Goal: Communication & Community: Connect with others

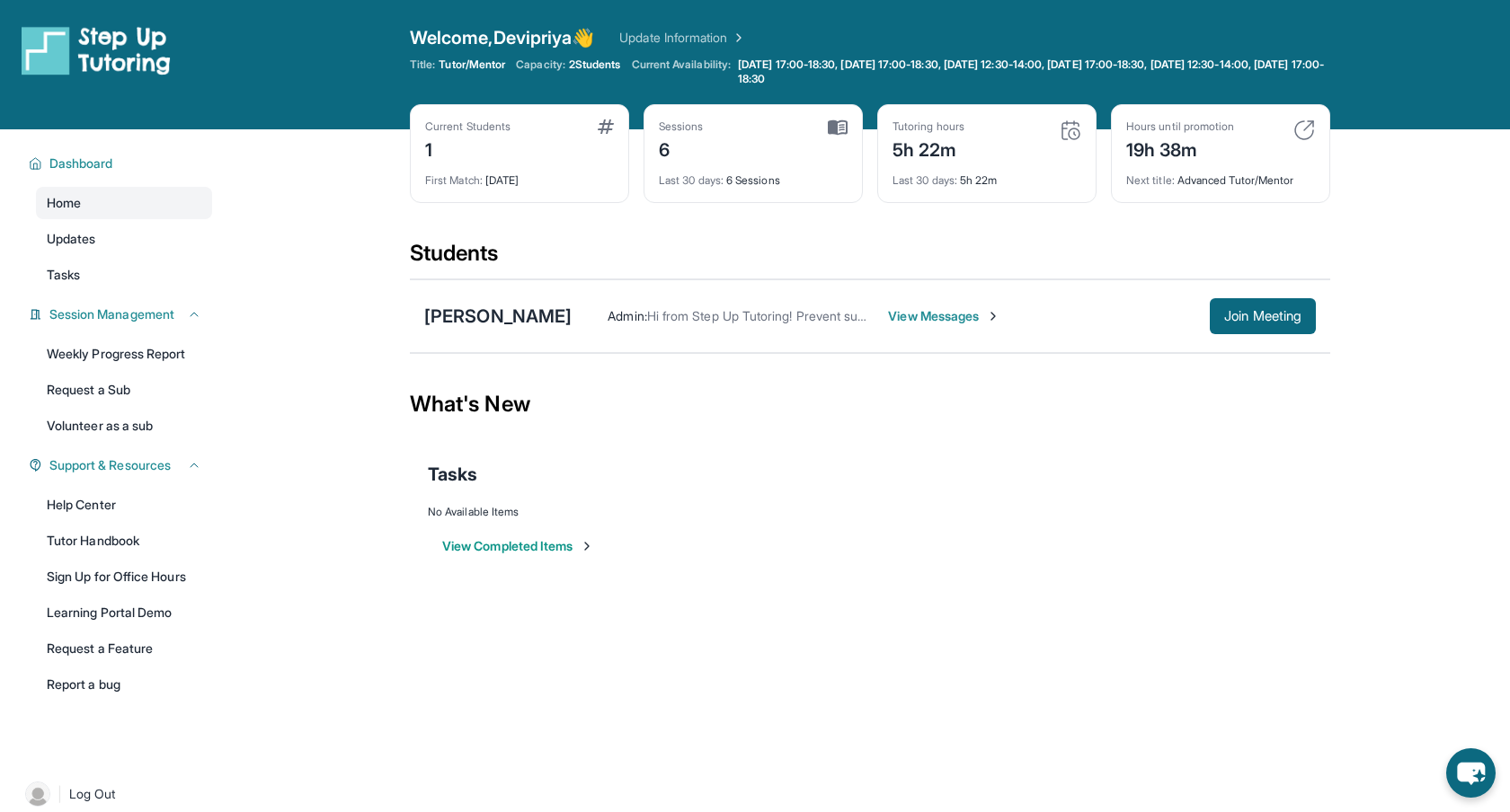
click at [903, 317] on span "View Messages" at bounding box center [943, 316] width 112 height 18
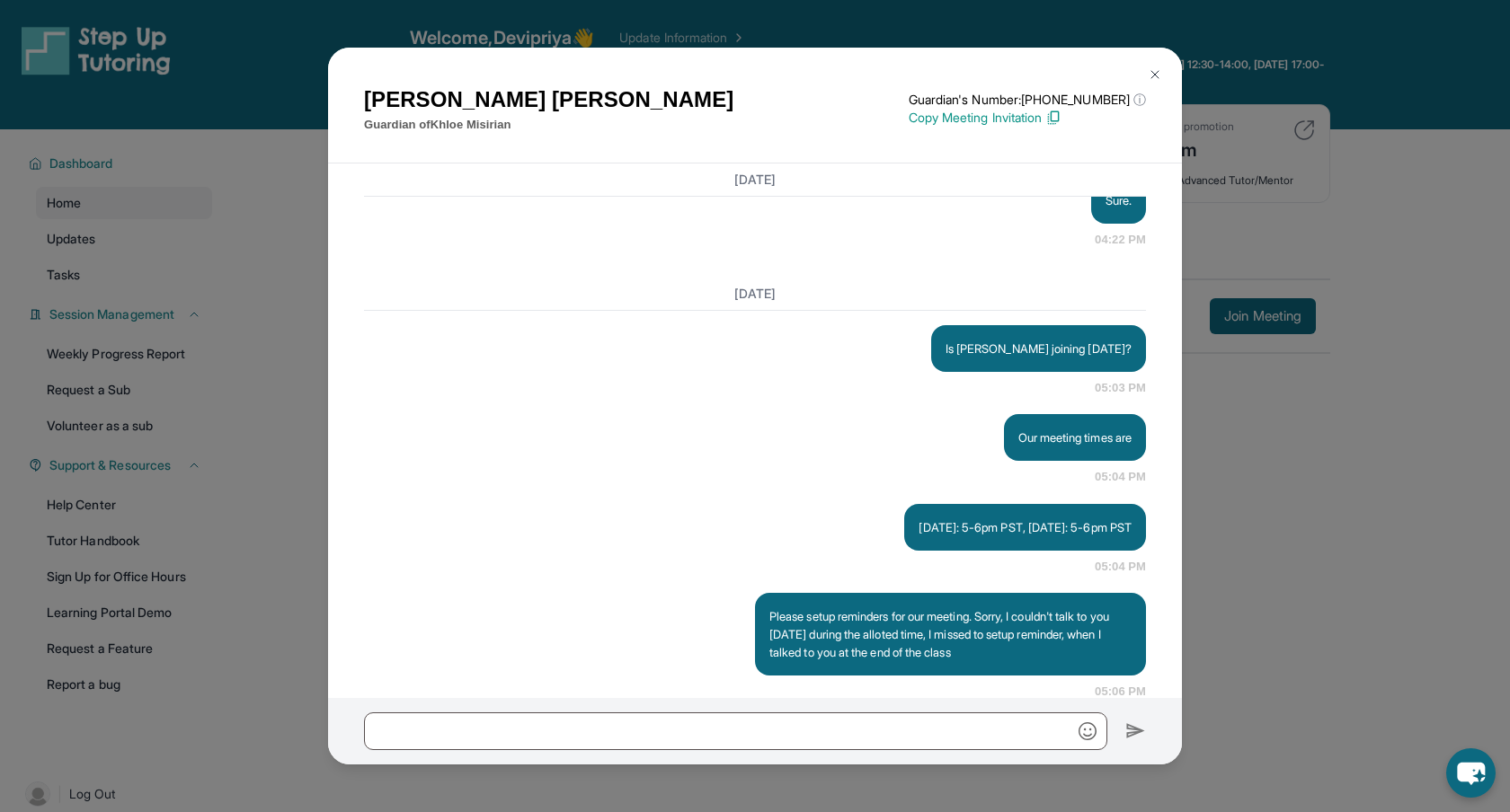
scroll to position [11818, 0]
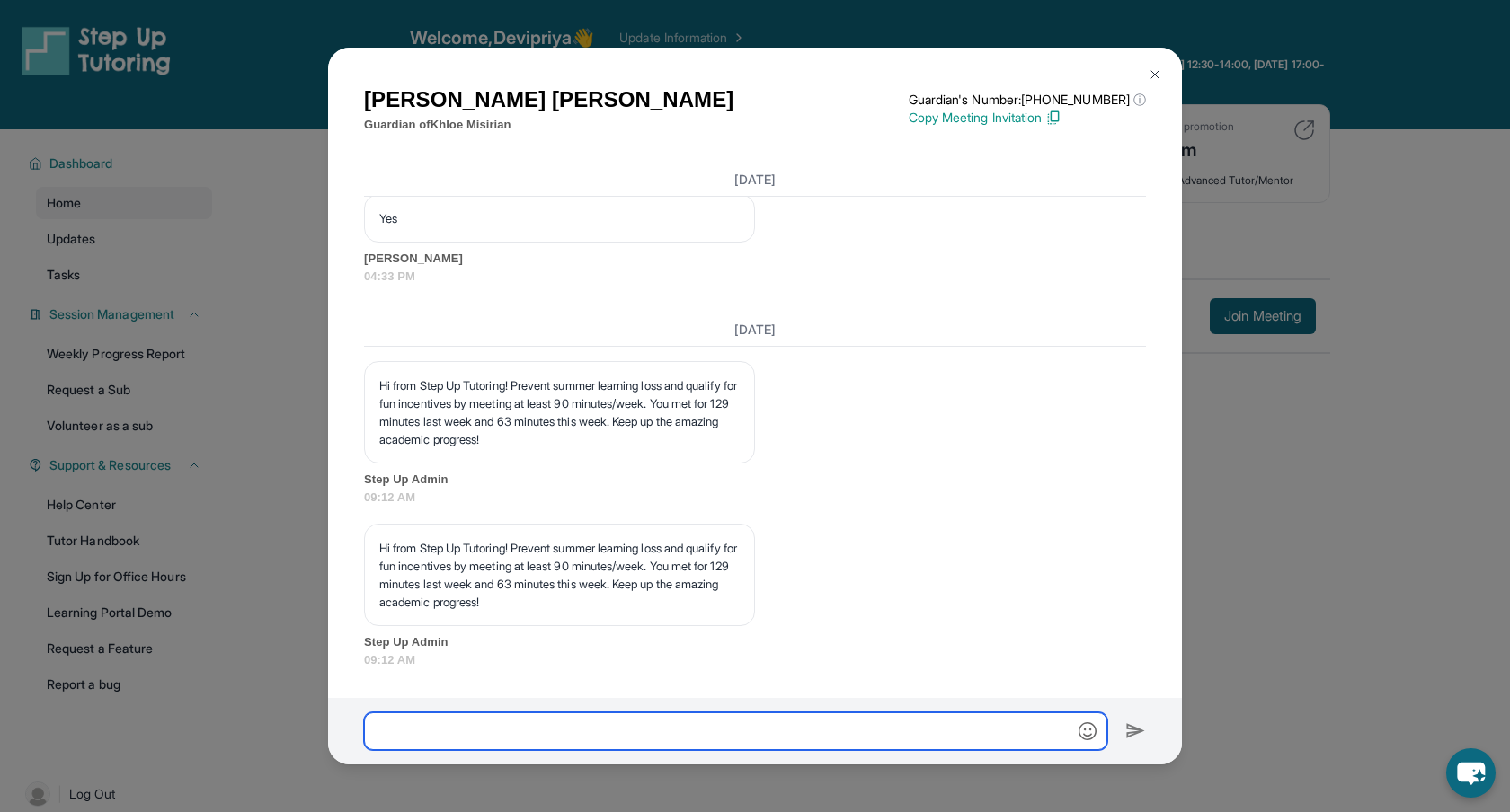
click at [420, 727] on input "text" at bounding box center [735, 731] width 743 height 38
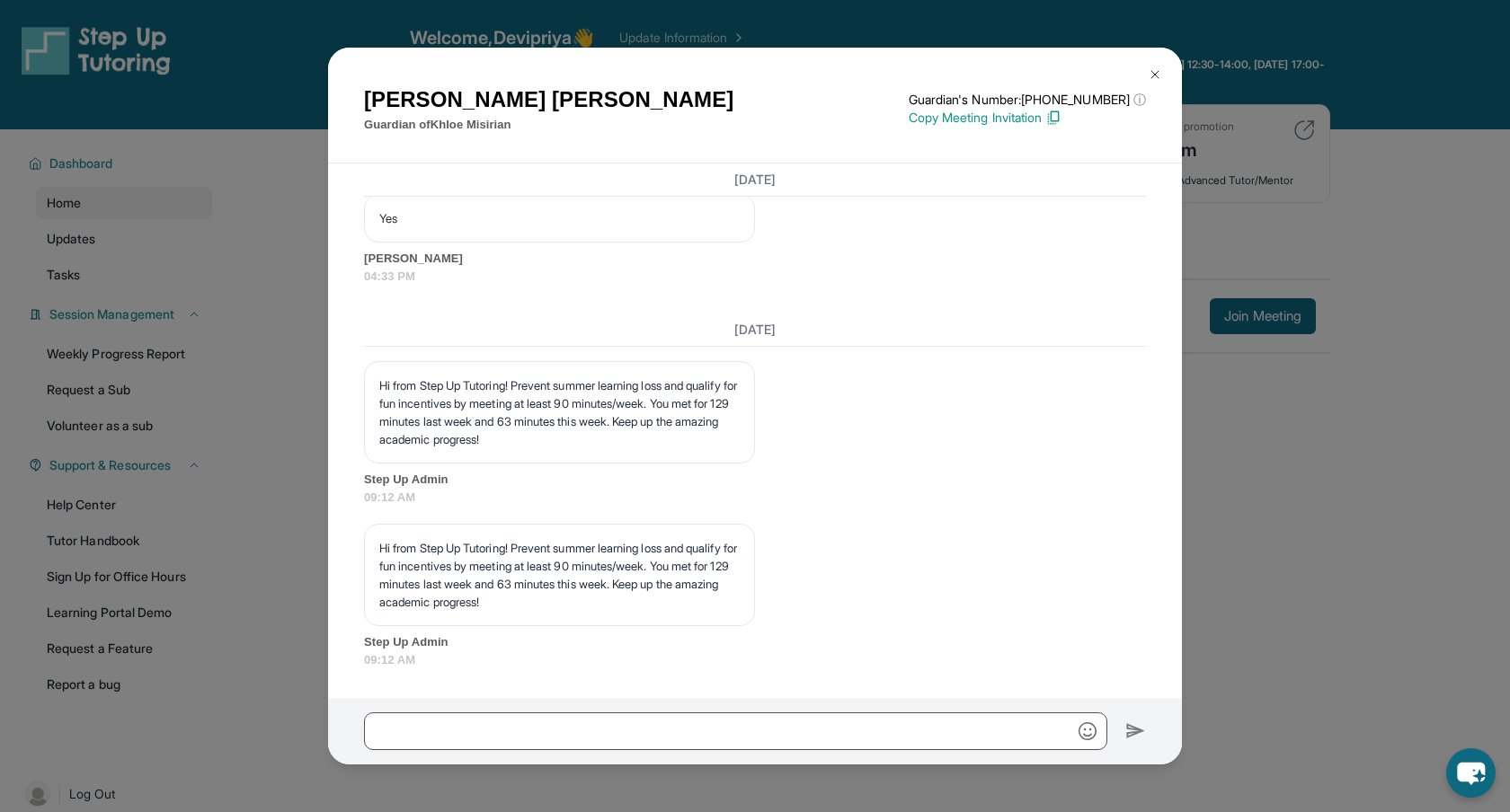
click at [279, 296] on div "[PERSON_NAME] Guardian of [PERSON_NAME] Guardian's Number: [PHONE_NUMBER] ⓘ Thi…" at bounding box center [755, 406] width 1510 height 812
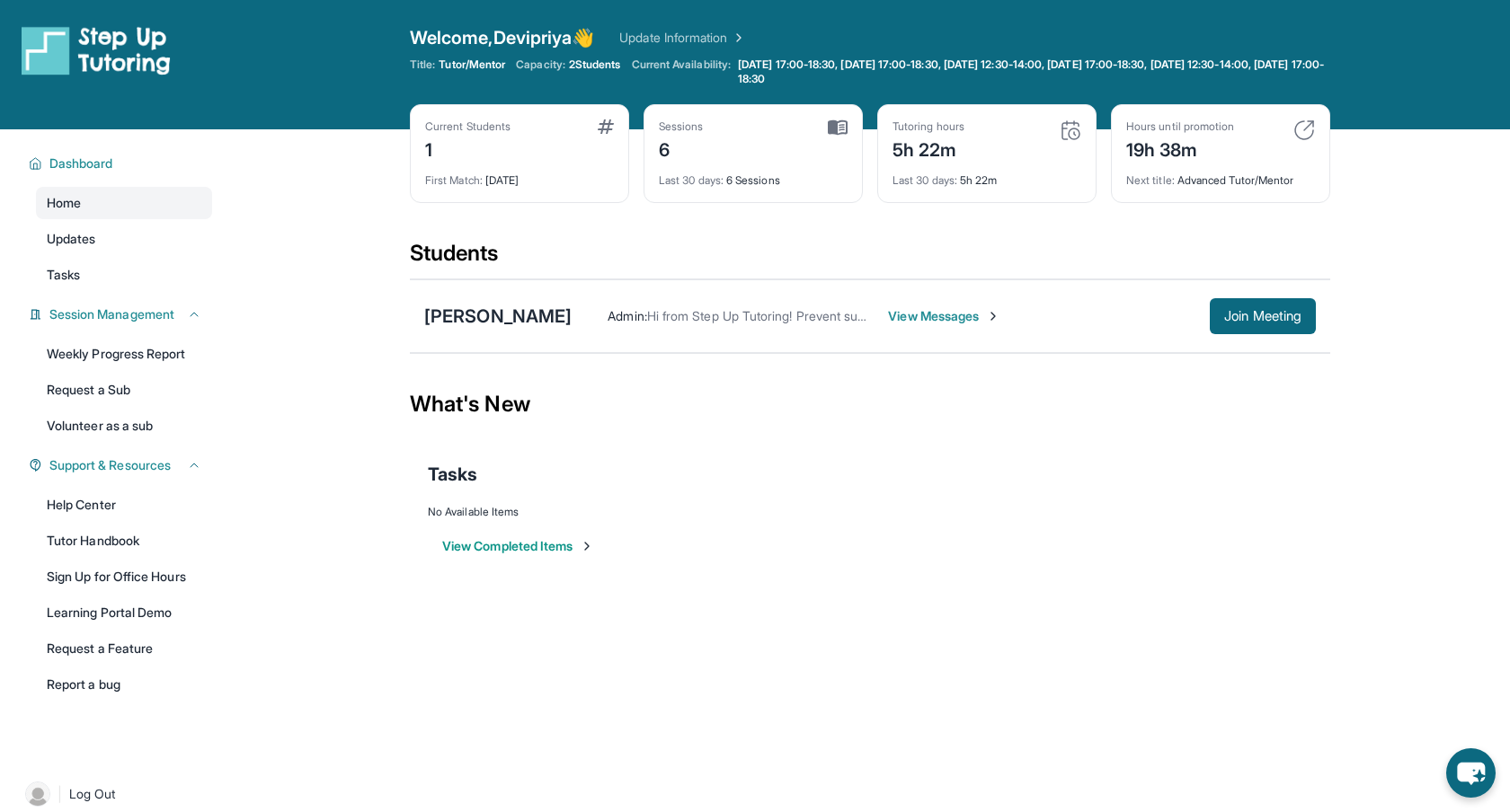
click at [926, 314] on span "View Messages" at bounding box center [943, 316] width 112 height 18
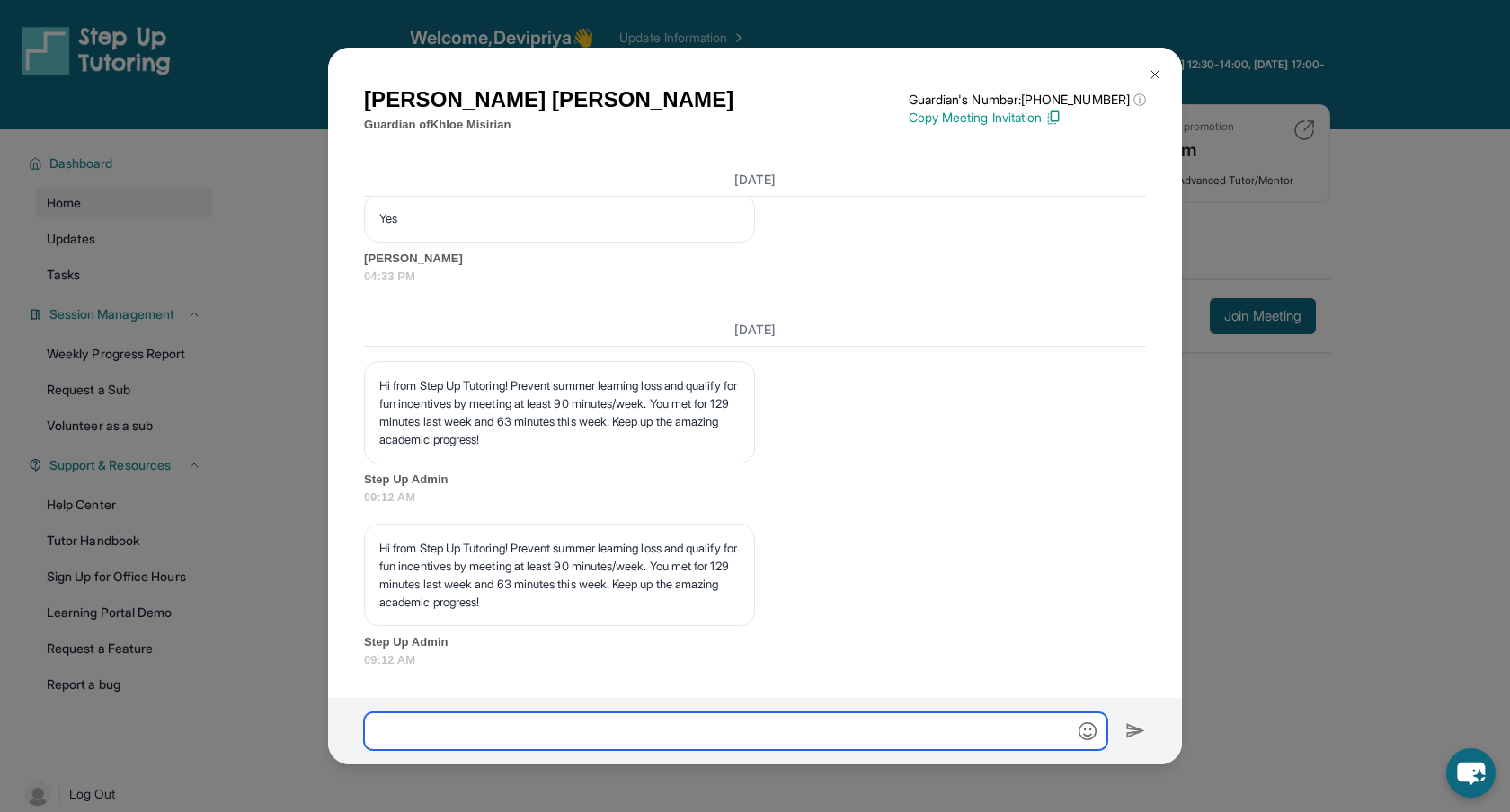
click at [744, 736] on input "text" at bounding box center [735, 731] width 743 height 38
type input "**********"
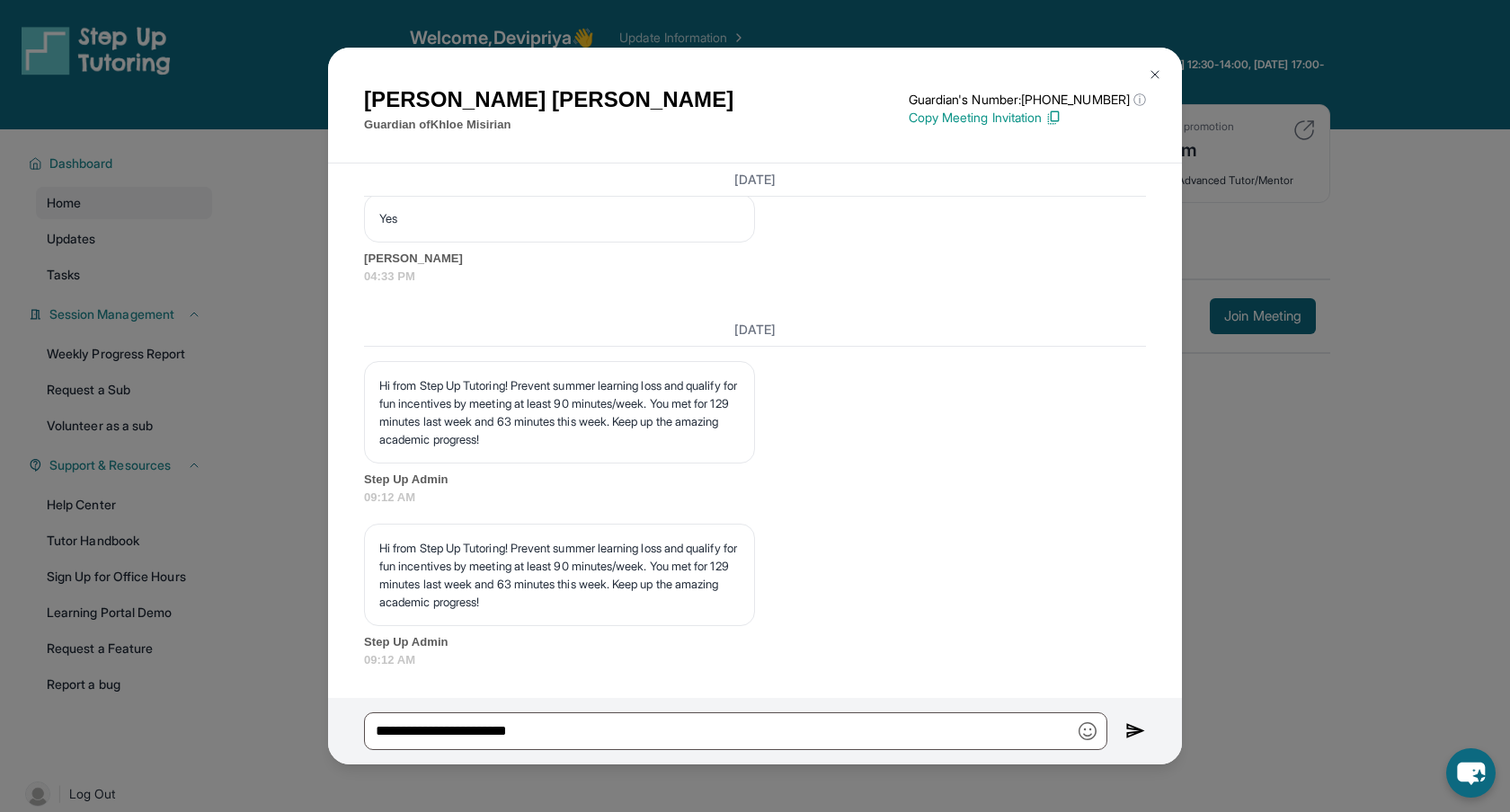
click at [1130, 732] on img at bounding box center [1134, 731] width 21 height 22
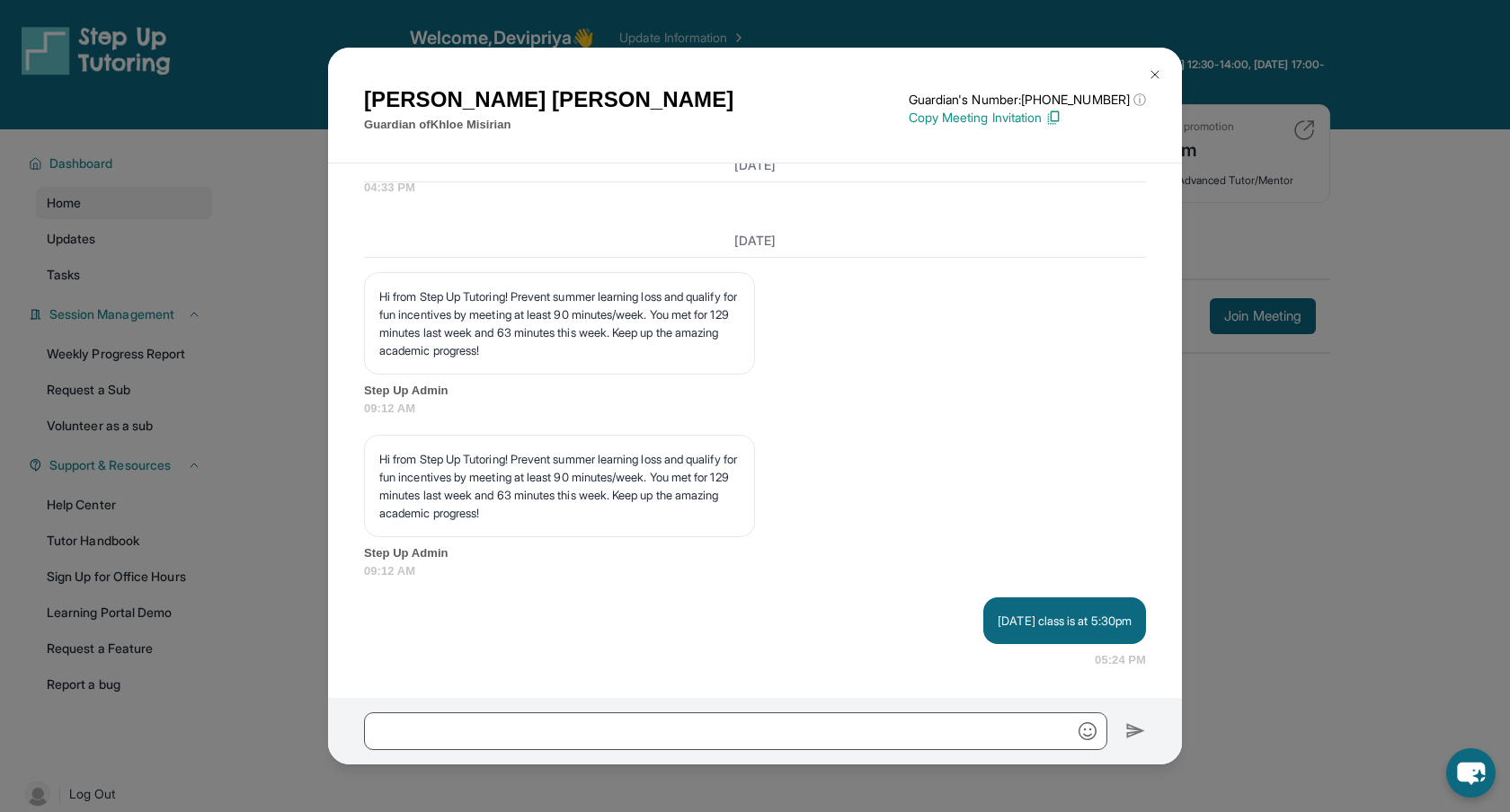
scroll to position [11906, 0]
click at [1339, 449] on div "[PERSON_NAME] Guardian of [PERSON_NAME] Guardian's Number: [PHONE_NUMBER] ⓘ Thi…" at bounding box center [755, 406] width 1510 height 812
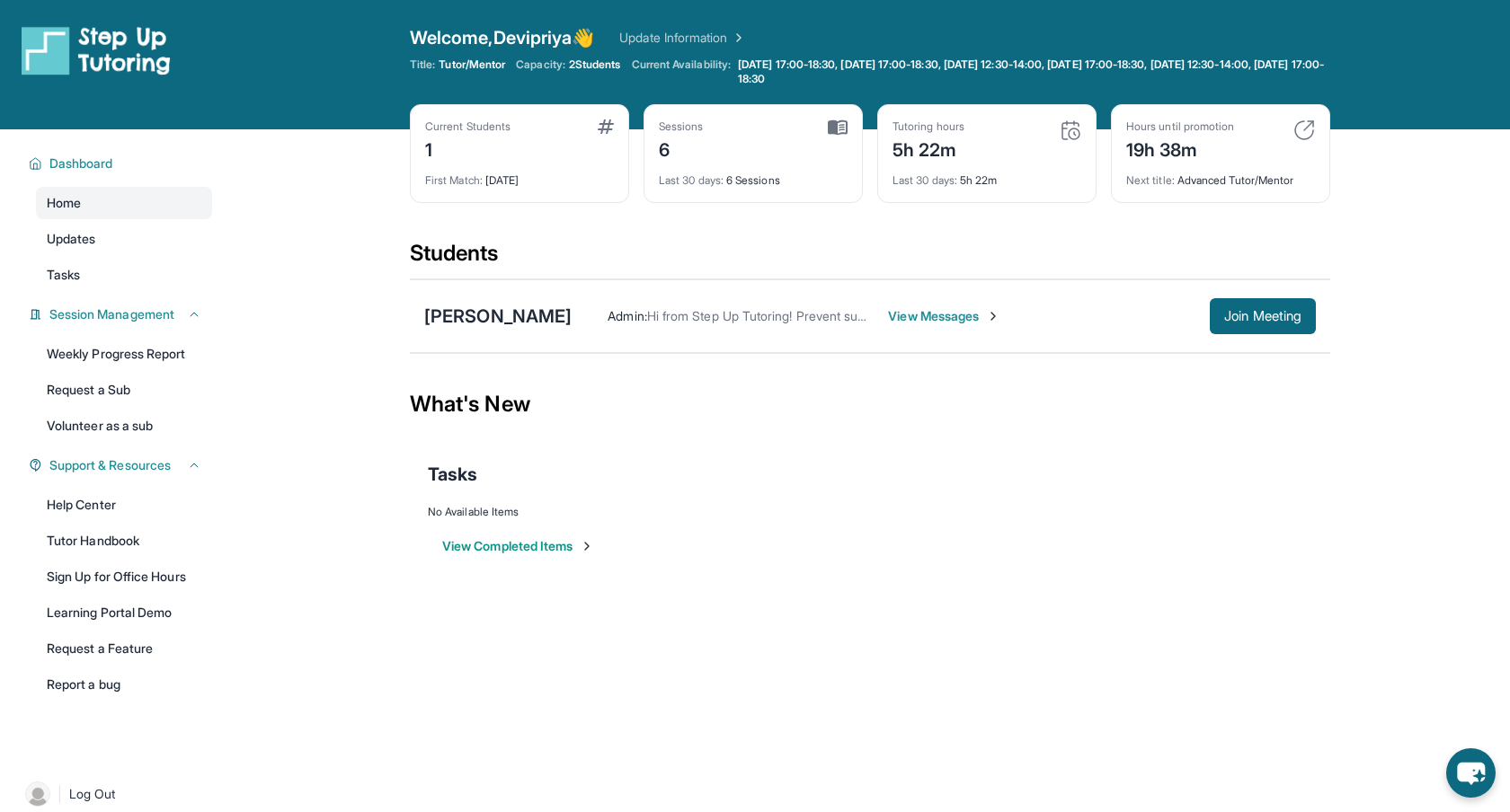
click at [456, 137] on div "1" at bounding box center [468, 148] width 85 height 29
click at [515, 546] on button "View Completed Items" at bounding box center [517, 546] width 152 height 18
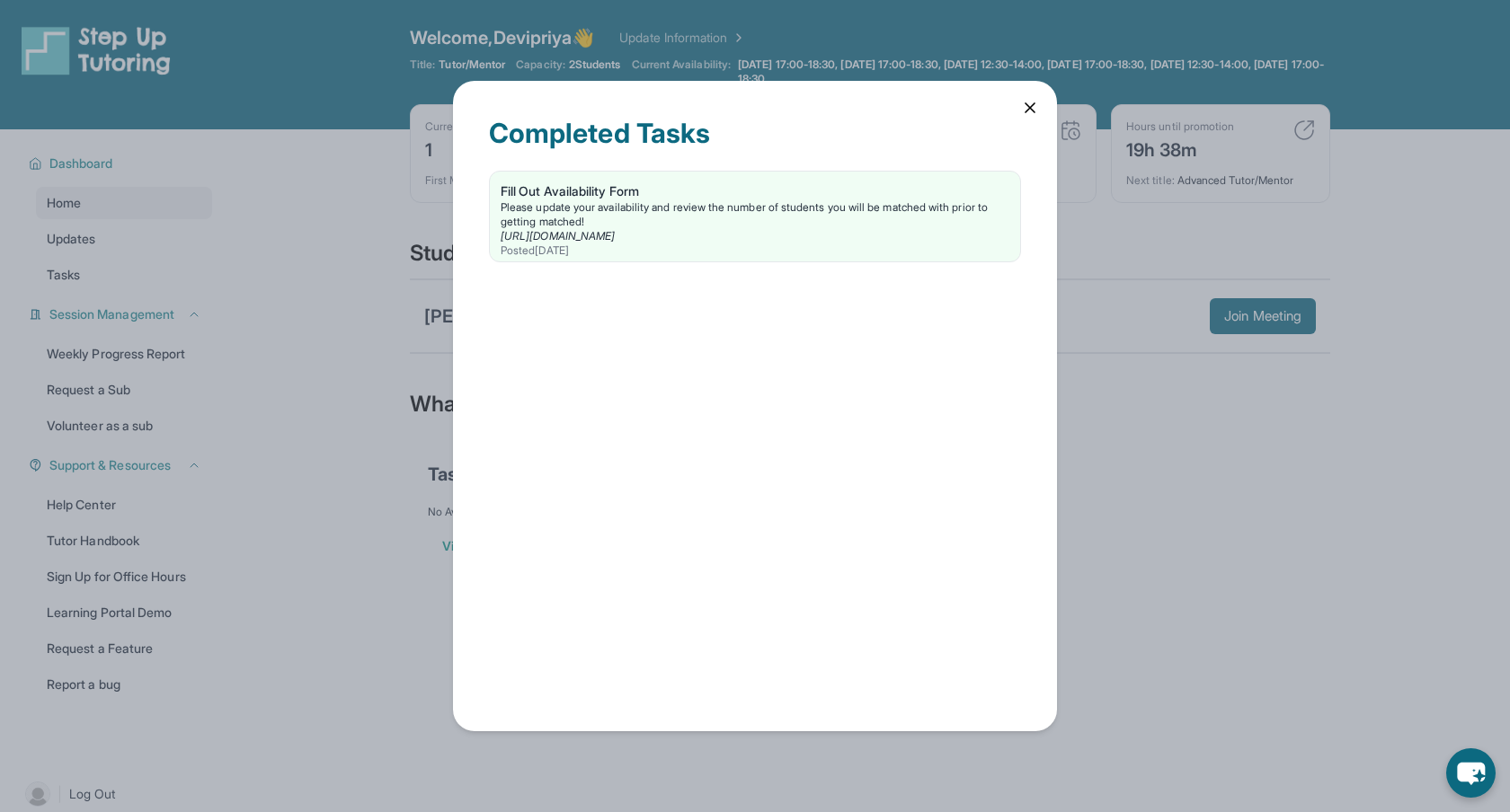
click at [285, 660] on div "Completed Tasks Fill Out Availability Form Please update your availability and …" at bounding box center [755, 406] width 1510 height 812
click at [355, 314] on div "Completed Tasks Fill Out Availability Form Please update your availability and …" at bounding box center [755, 406] width 1510 height 812
click at [1034, 108] on icon at bounding box center [1029, 108] width 18 height 18
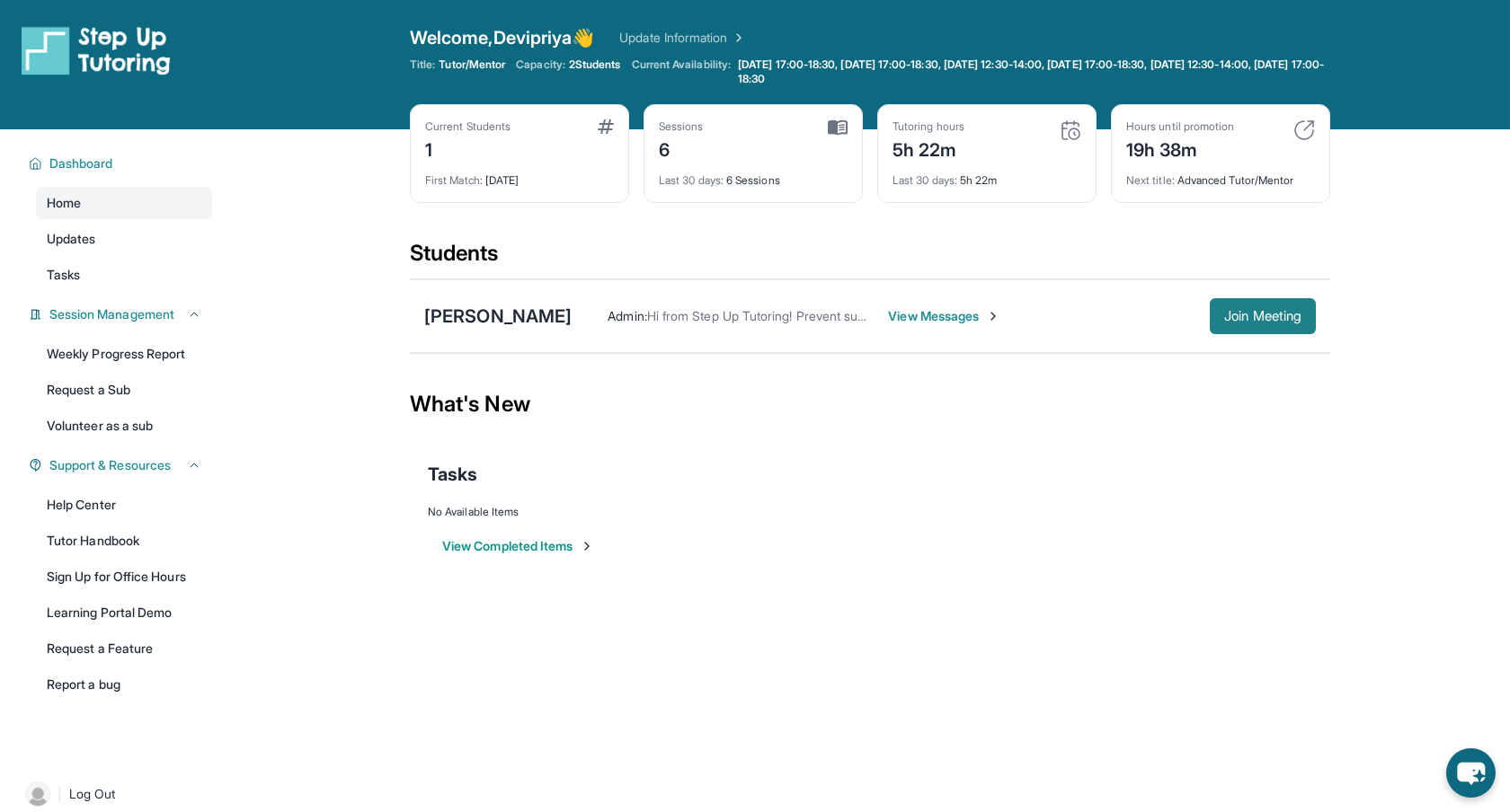
click at [1289, 326] on button "Join Meeting" at bounding box center [1262, 316] width 106 height 36
